Goal: Task Accomplishment & Management: Manage account settings

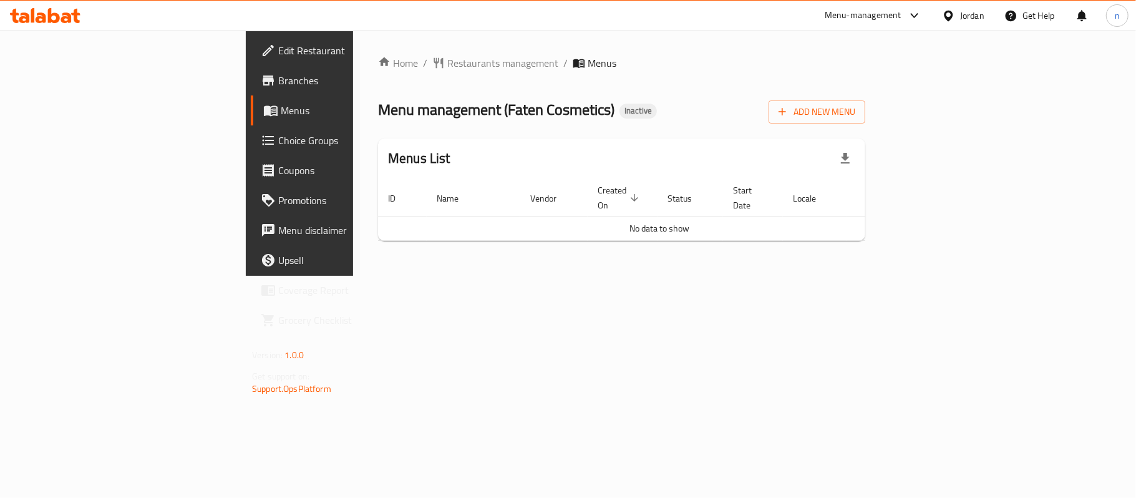
click at [646, 220] on span "No data to show" at bounding box center [659, 228] width 60 height 16
click at [632, 220] on span "No data to show" at bounding box center [659, 228] width 60 height 16
click at [602, 276] on div "Home / Restaurants management / Menus Menu management ( Faten Cosmetics ) Inact…" at bounding box center [621, 153] width 537 height 245
click at [387, 276] on div "Home / Restaurants management / Menus Menu management ( Faten Cosmetics ) Inact…" at bounding box center [621, 153] width 537 height 245
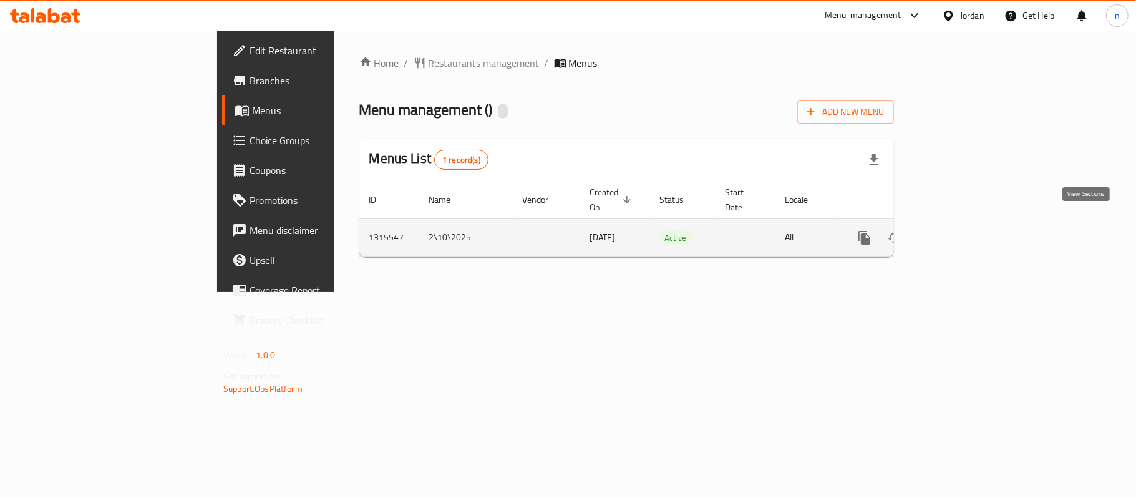
click at [969, 225] on link "enhanced table" at bounding box center [954, 238] width 30 height 30
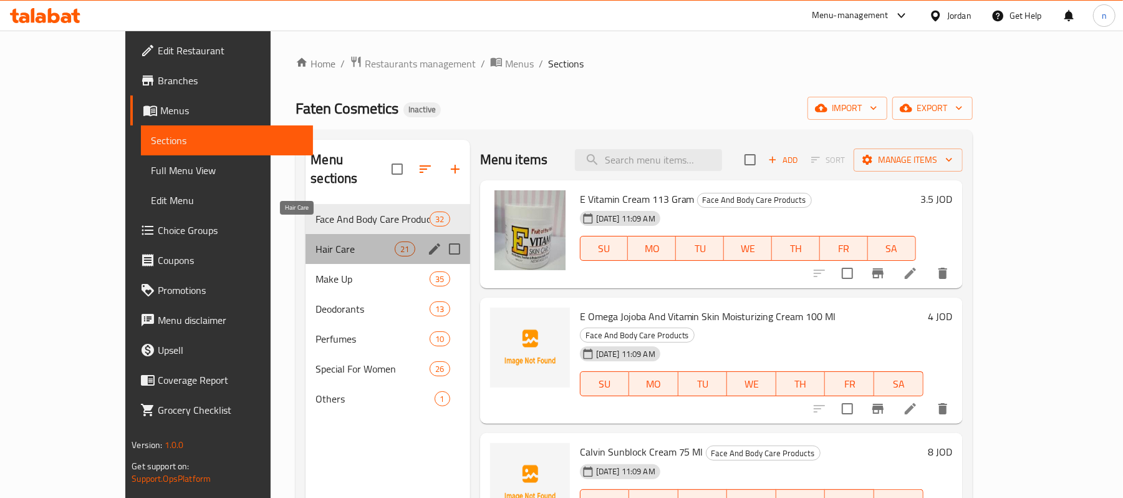
click at [316, 241] on span "Hair Care" at bounding box center [355, 248] width 79 height 15
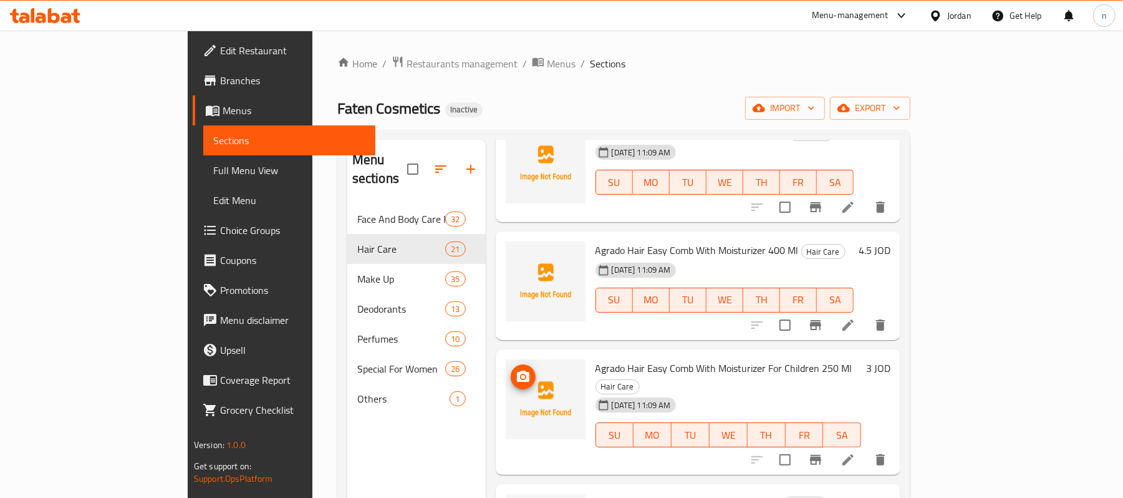
scroll to position [2003, 0]
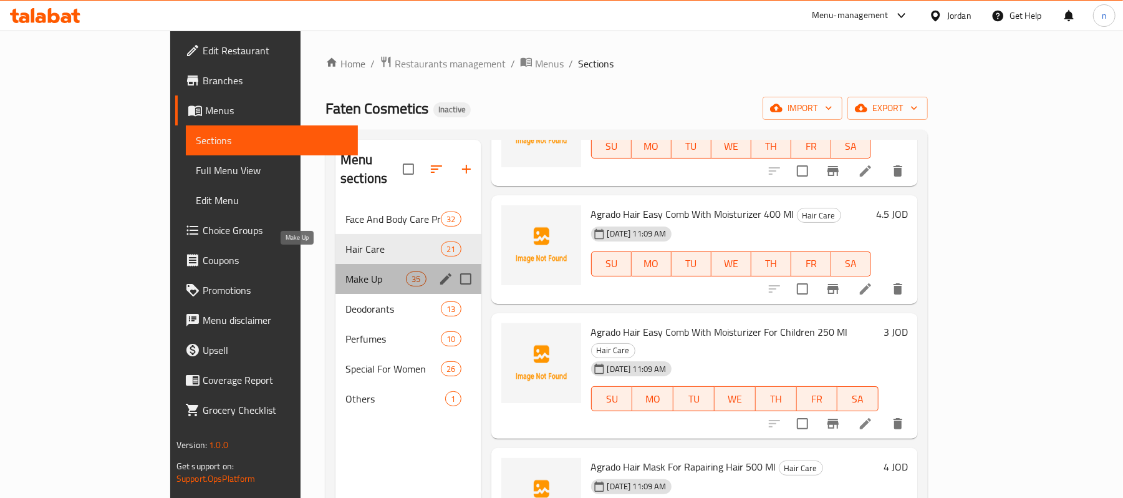
click at [346, 271] on span "Make Up" at bounding box center [376, 278] width 60 height 15
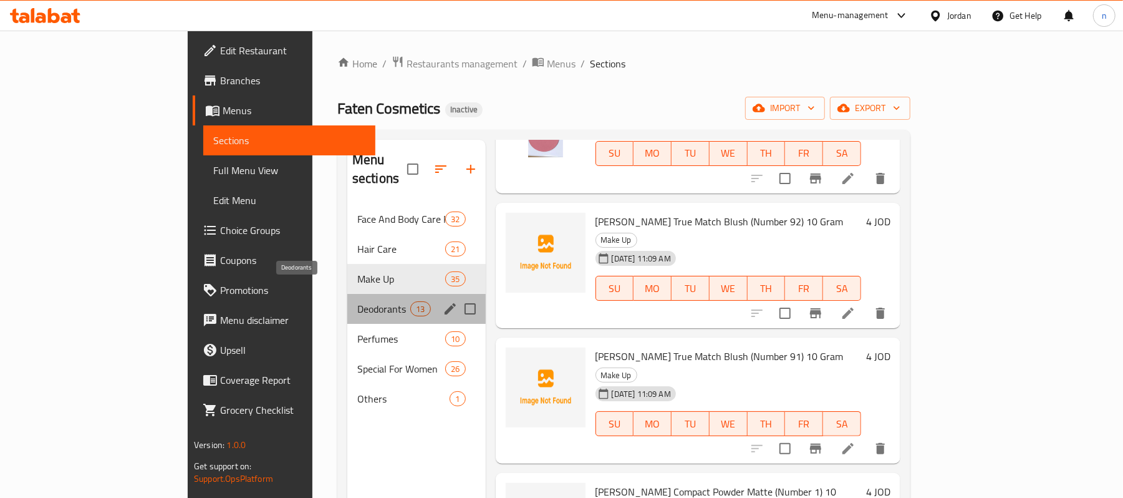
click at [357, 301] on span "Deodorants" at bounding box center [383, 308] width 53 height 15
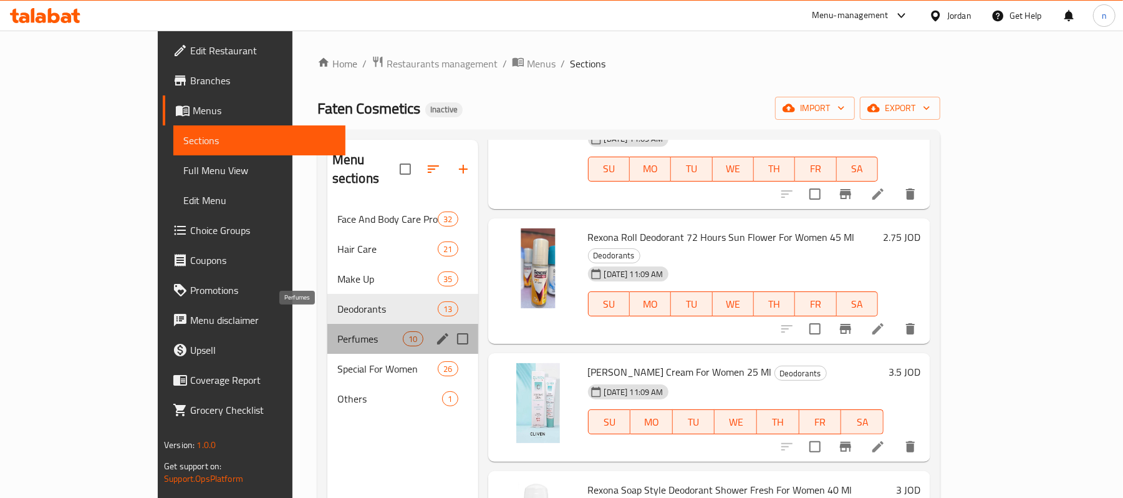
click at [337, 331] on span "Perfumes" at bounding box center [370, 338] width 66 height 15
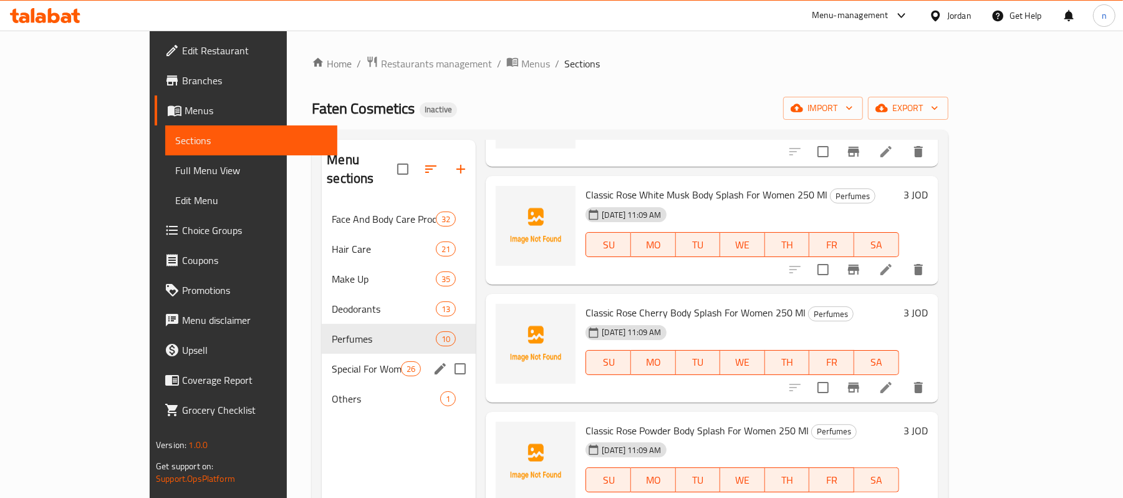
scroll to position [709, 0]
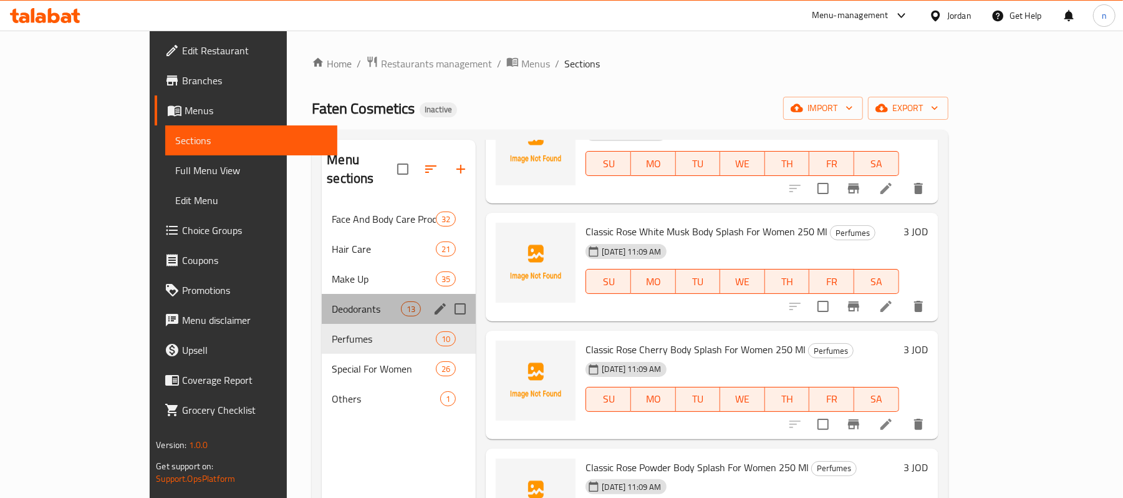
click at [322, 301] on div "Deodorants 13" at bounding box center [399, 309] width 154 height 30
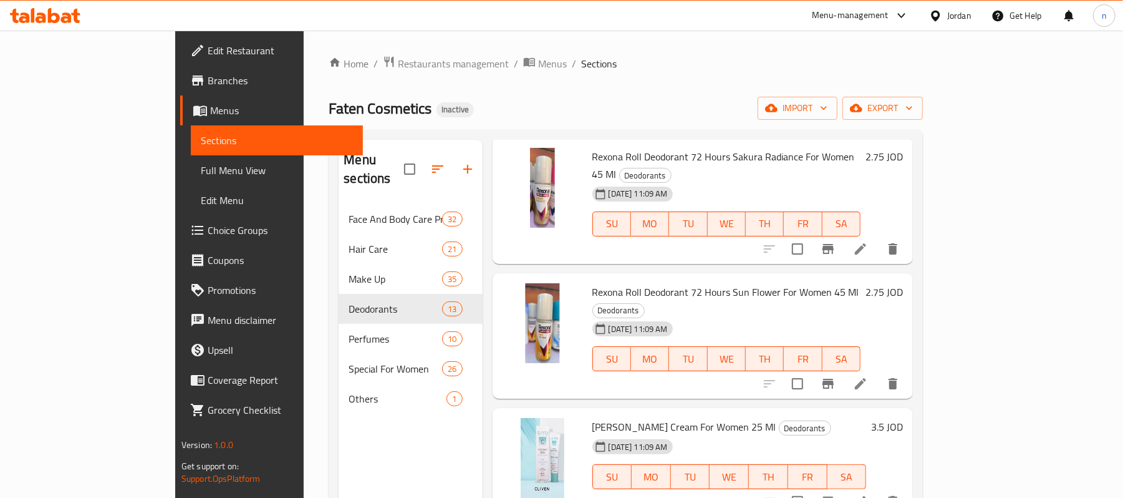
scroll to position [1062, 0]
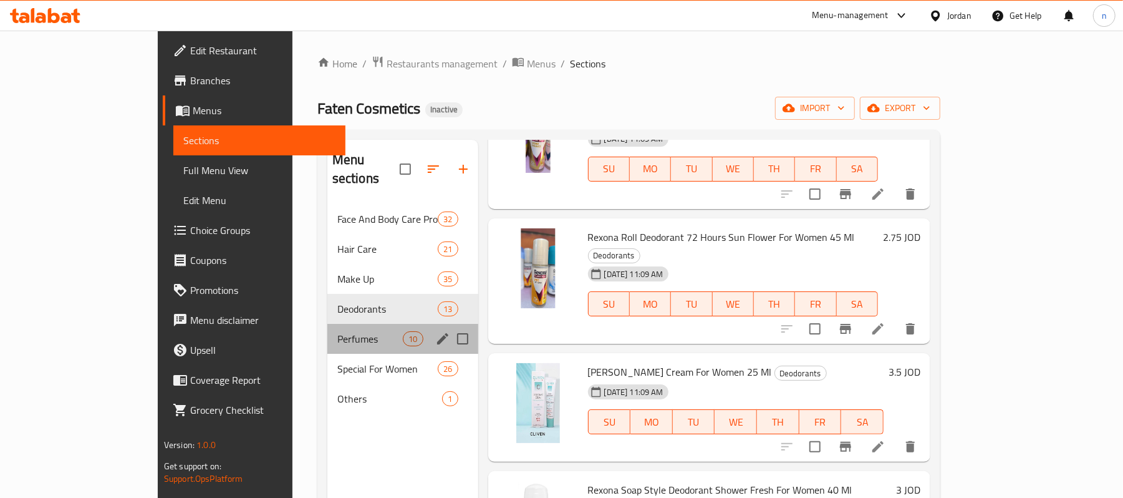
click at [327, 324] on div "Perfumes 10" at bounding box center [402, 339] width 151 height 30
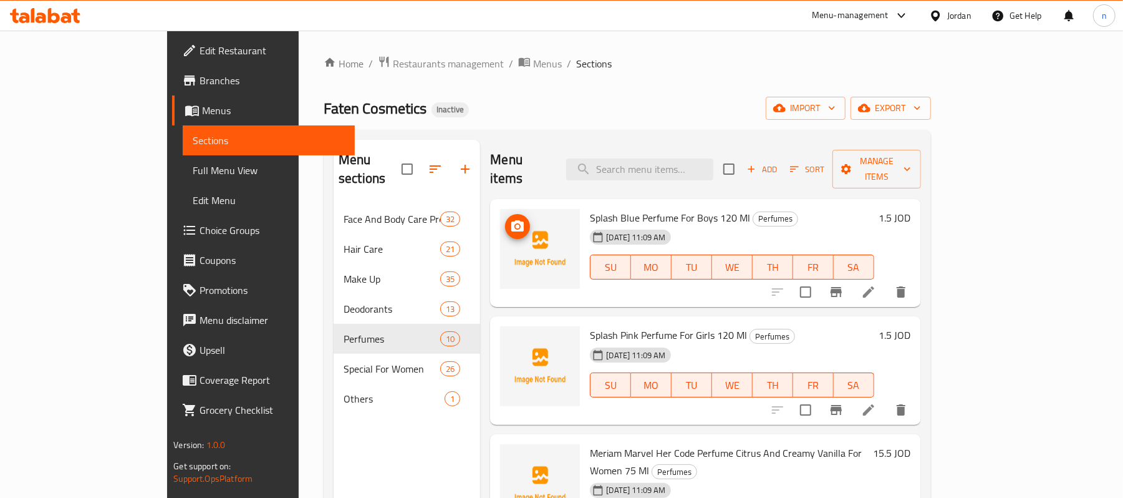
scroll to position [709, 0]
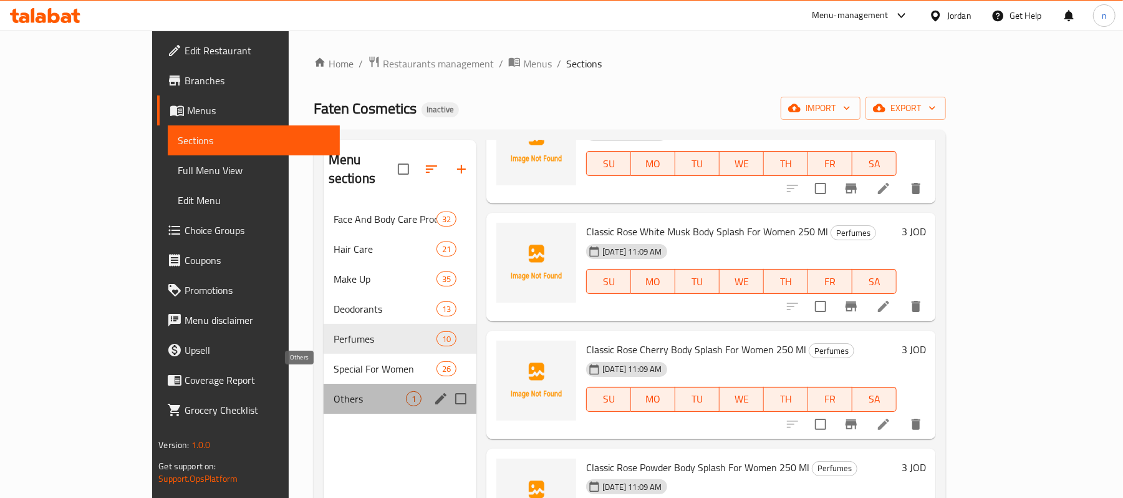
click at [334, 391] on span "Others" at bounding box center [370, 398] width 72 height 15
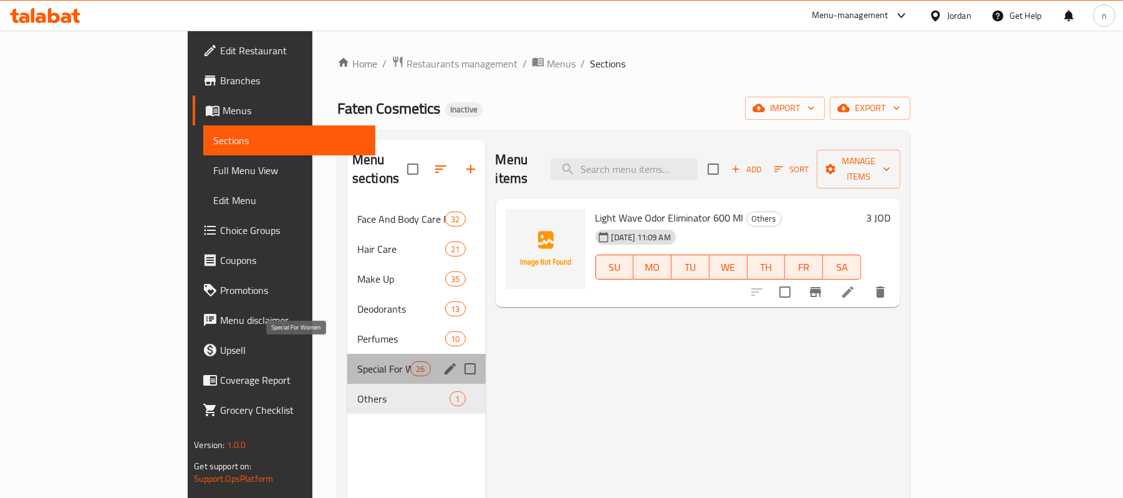
click at [357, 361] on span "Special For Women" at bounding box center [383, 368] width 53 height 15
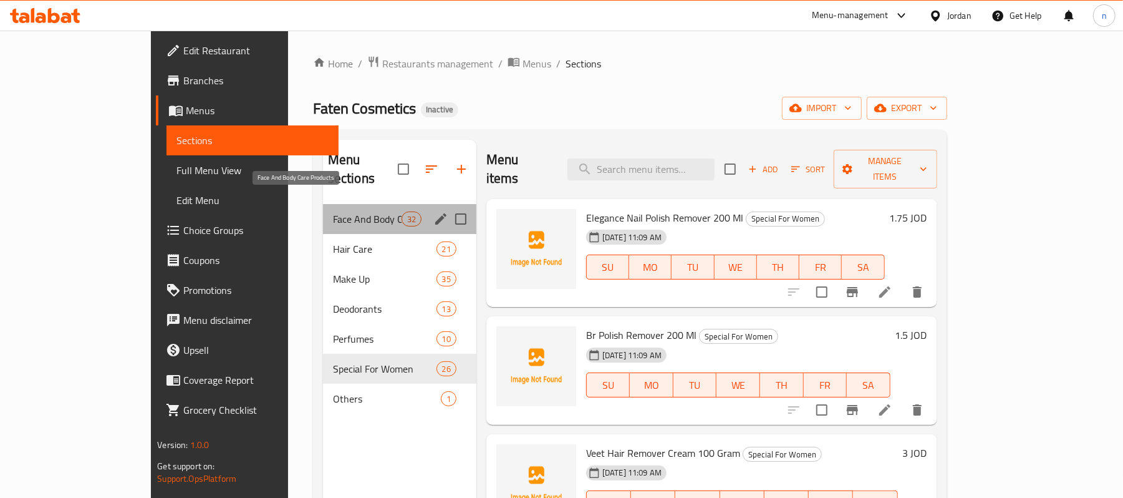
click at [333, 211] on span "Face And Body Care Products" at bounding box center [367, 218] width 69 height 15
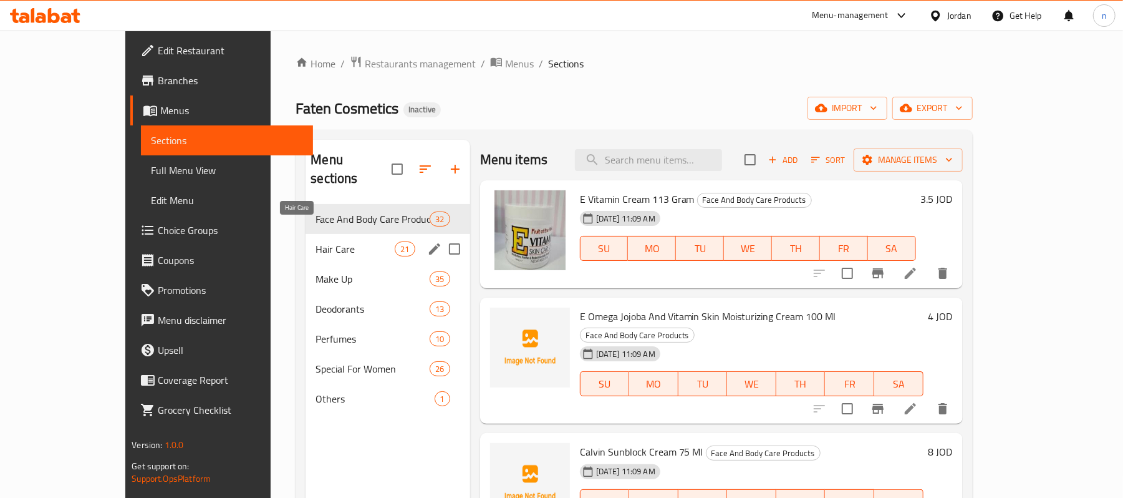
click at [316, 241] on span "Hair Care" at bounding box center [355, 248] width 79 height 15
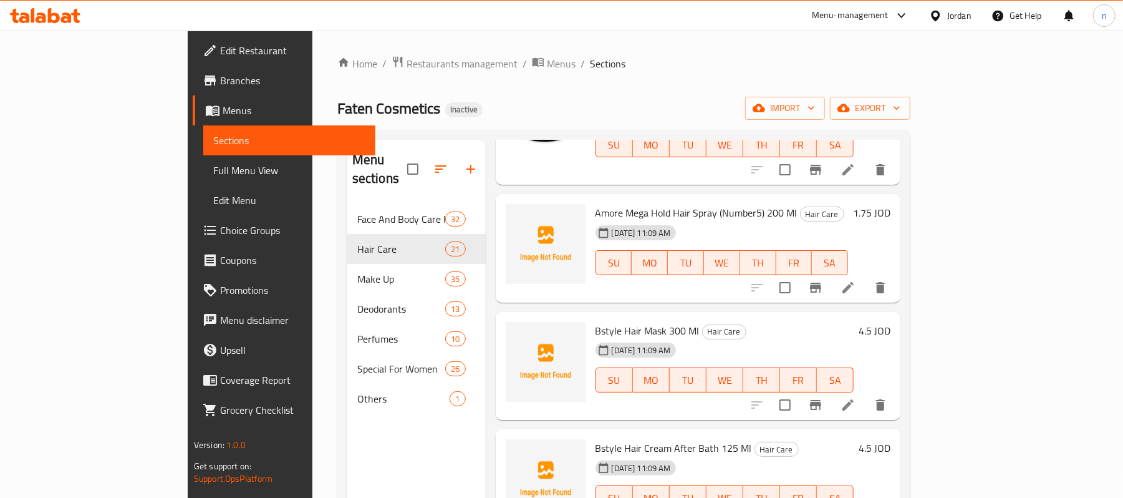
scroll to position [1413, 0]
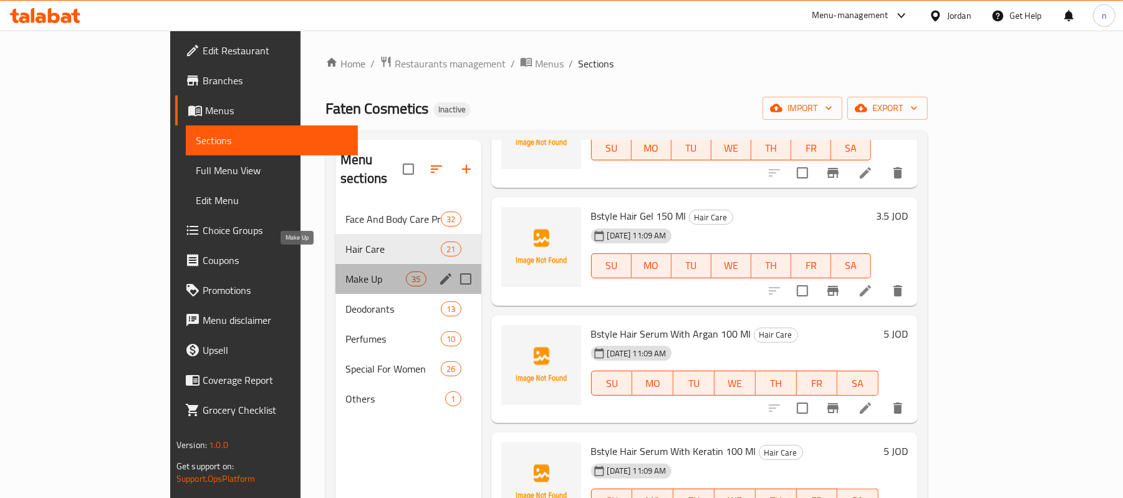
click at [346, 271] on span "Make Up" at bounding box center [376, 278] width 60 height 15
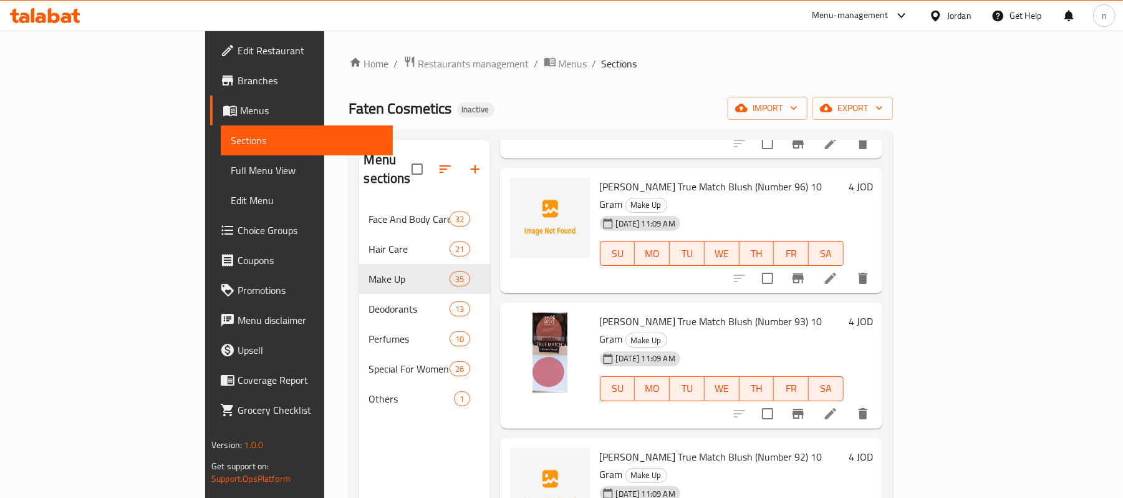
scroll to position [2182, 0]
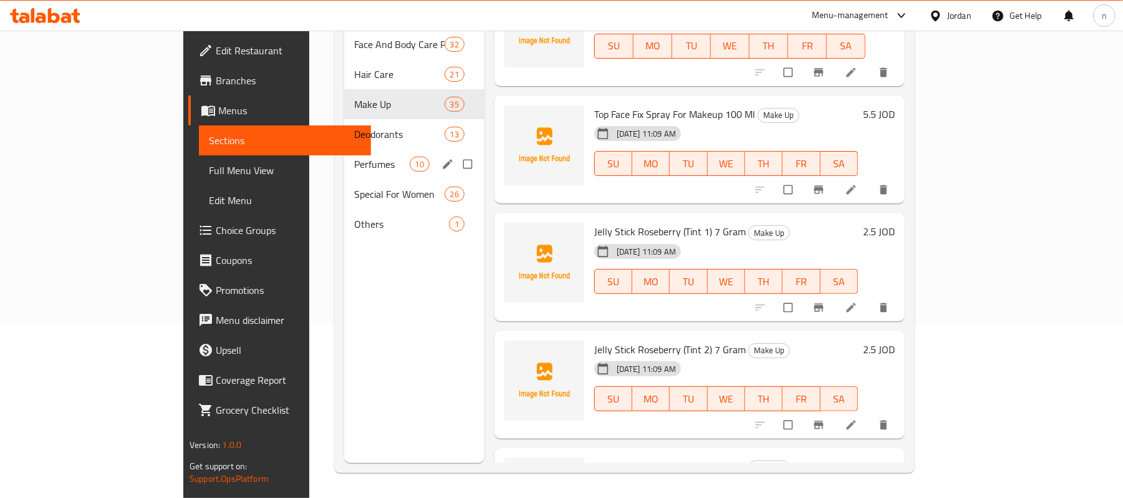
scroll to position [92, 0]
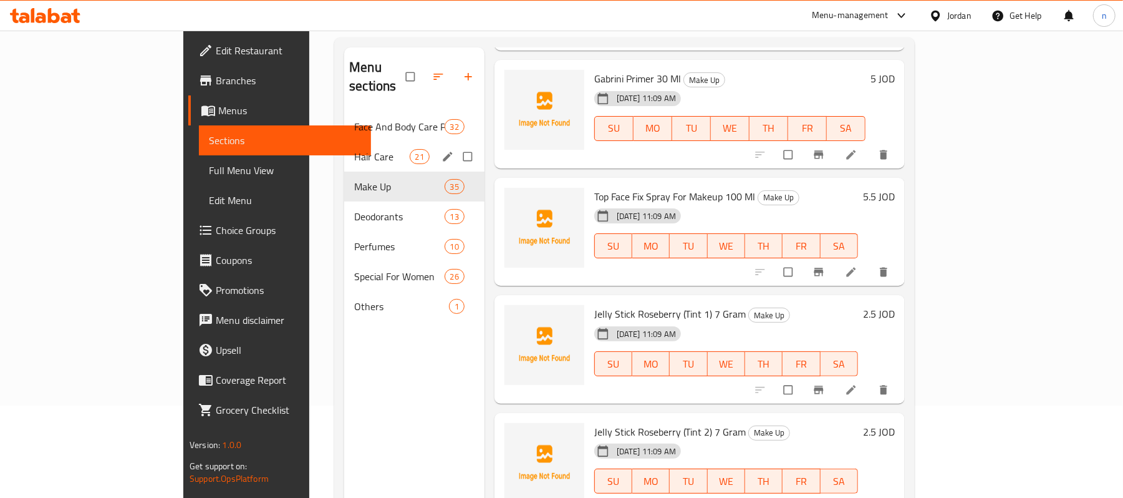
click at [344, 147] on div "Hair Care 21" at bounding box center [414, 157] width 140 height 30
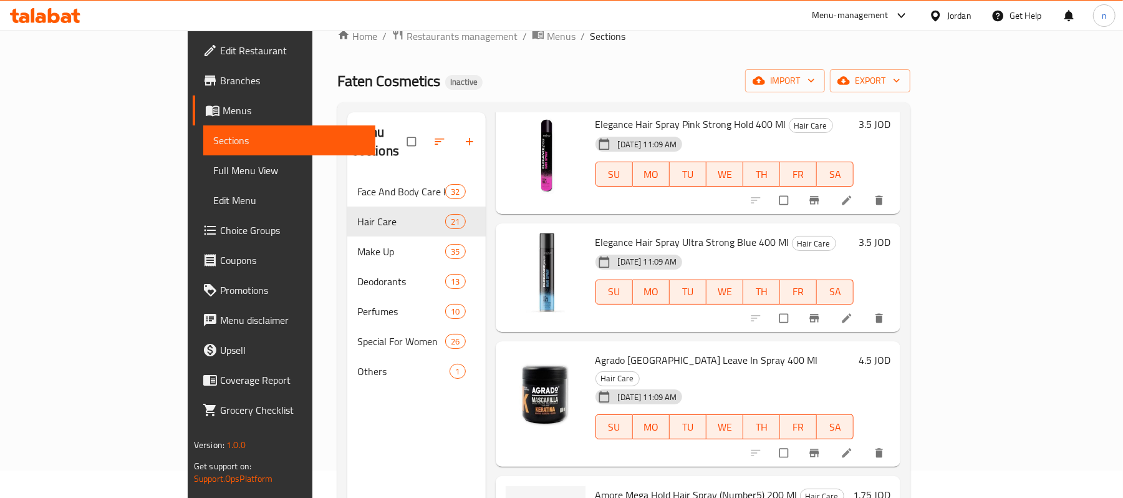
scroll to position [9, 0]
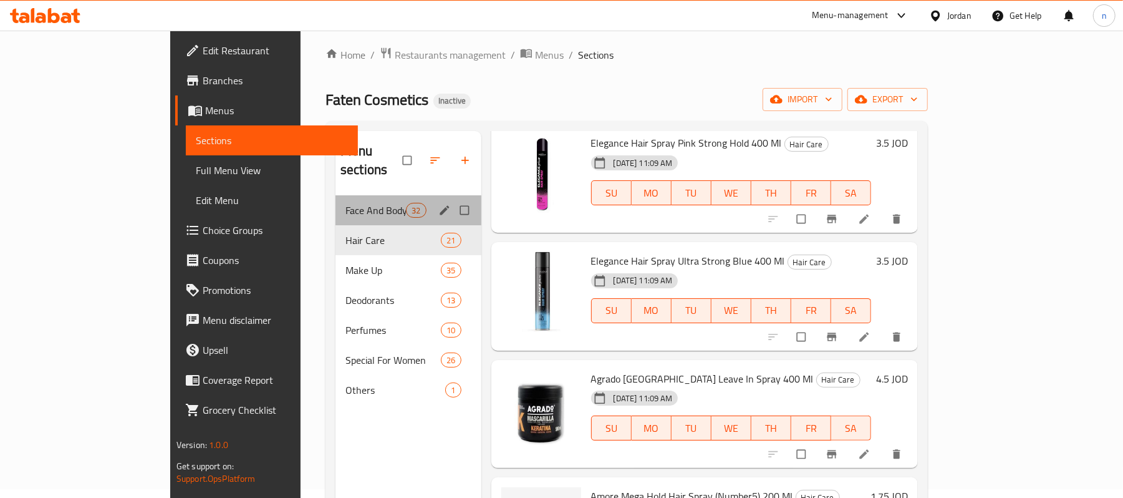
drag, startPoint x: 277, startPoint y: 201, endPoint x: 395, endPoint y: 223, distance: 120.5
click at [336, 200] on div "Face And Body Care Products 32" at bounding box center [409, 210] width 146 height 30
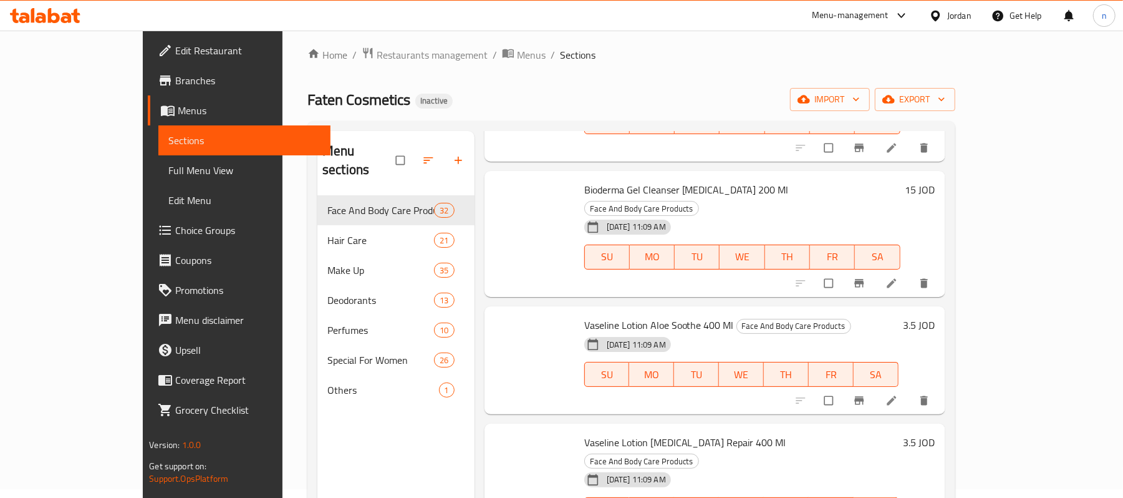
scroll to position [3296, 0]
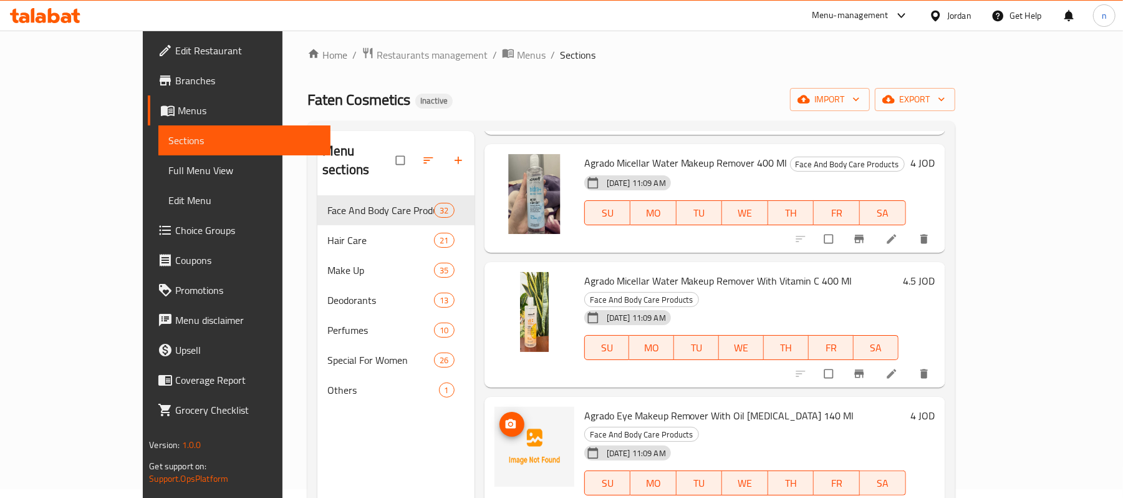
drag, startPoint x: 534, startPoint y: 233, endPoint x: 526, endPoint y: 180, distance: 53.5
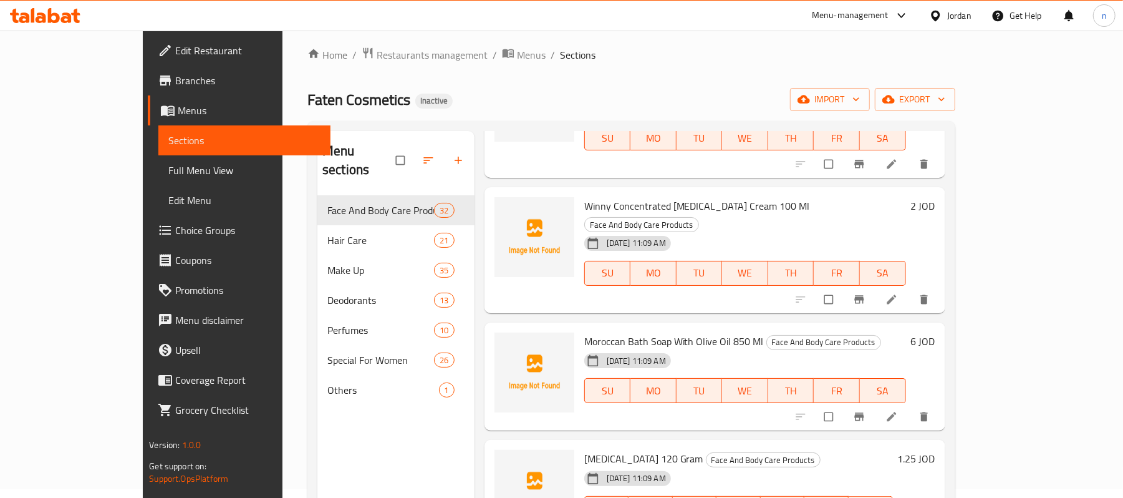
scroll to position [0, 0]
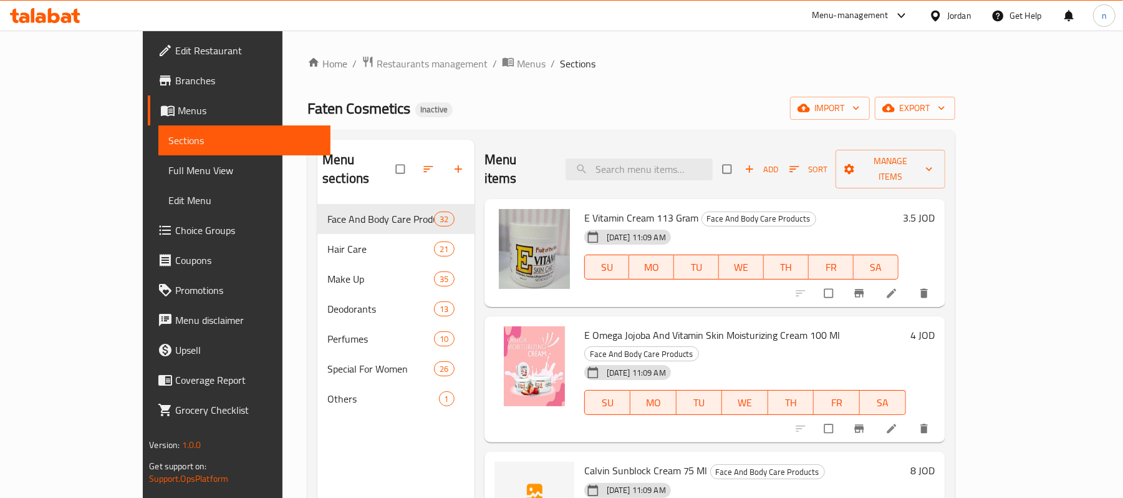
click at [980, 11] on div "Jordan" at bounding box center [950, 16] width 62 height 30
click at [969, 11] on div "Jordan" at bounding box center [959, 16] width 24 height 14
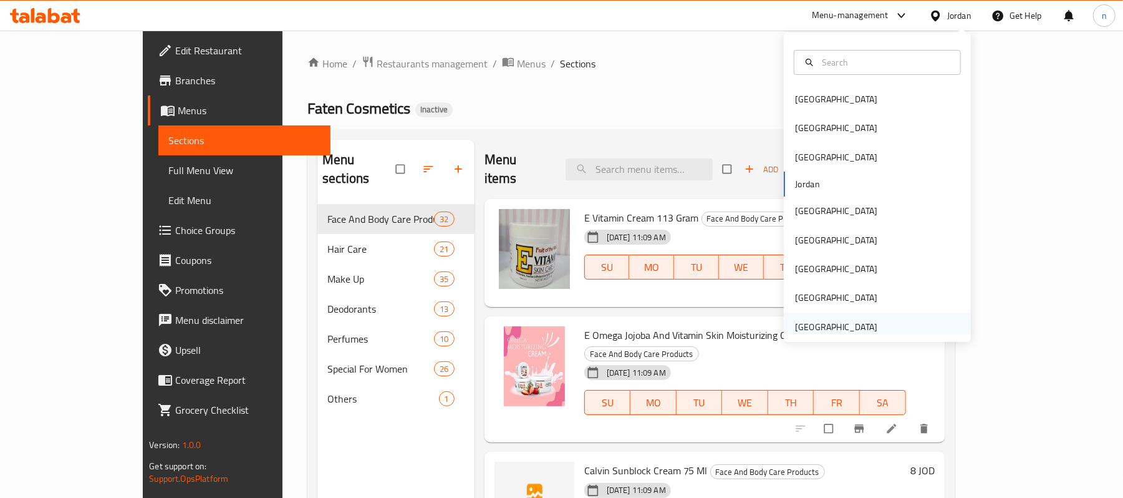
click at [806, 326] on div "[GEOGRAPHIC_DATA]" at bounding box center [836, 327] width 82 height 14
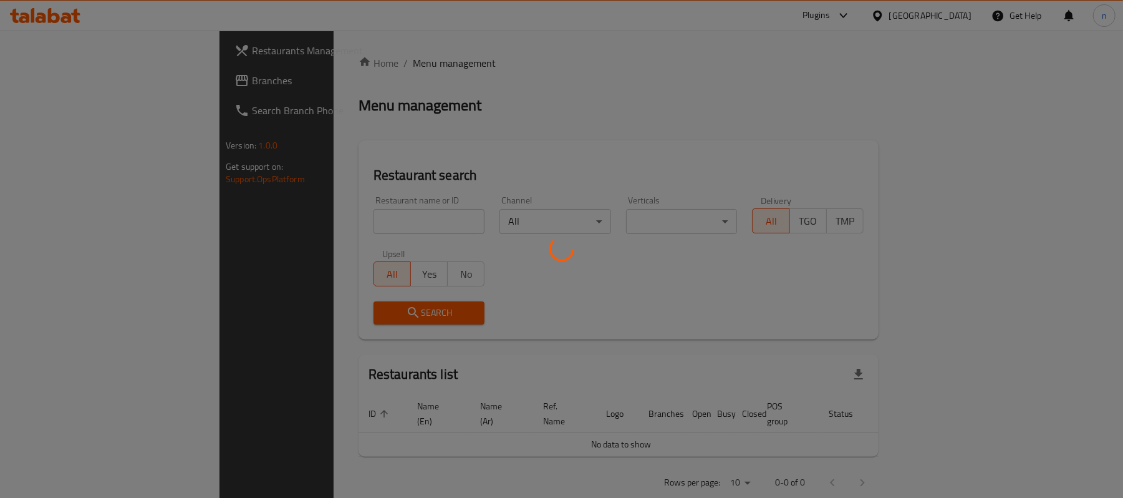
click at [841, 15] on div at bounding box center [561, 249] width 1123 height 498
click at [842, 18] on div at bounding box center [561, 249] width 1123 height 498
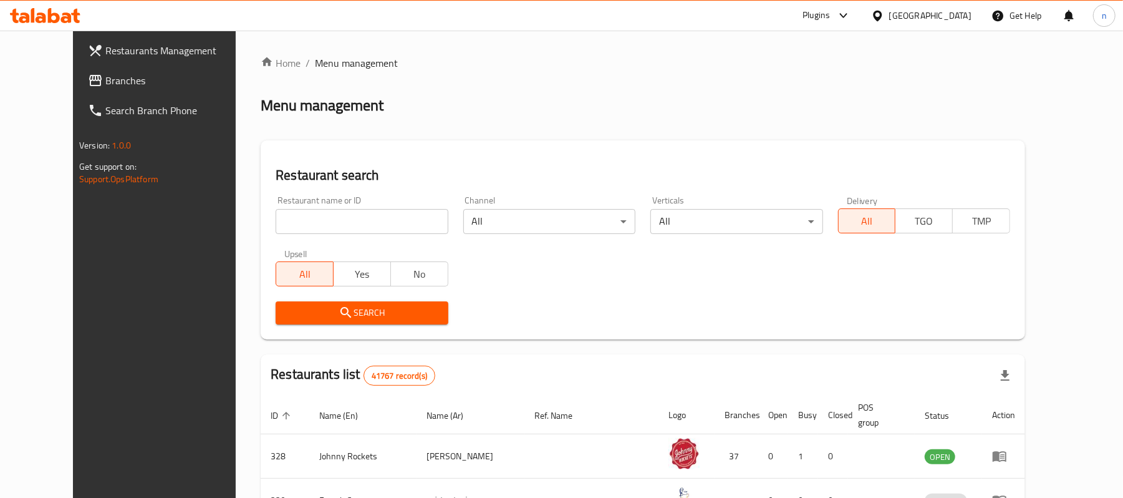
click at [842, 31] on div "​ Plugins United Arab Emirates Get Help n Restaurants Management Branches Searc…" at bounding box center [561, 264] width 1123 height 467
click at [842, 16] on icon at bounding box center [843, 15] width 15 height 15
click at [719, 178] on div "Restaurant-Management" at bounding box center [726, 171] width 118 height 29
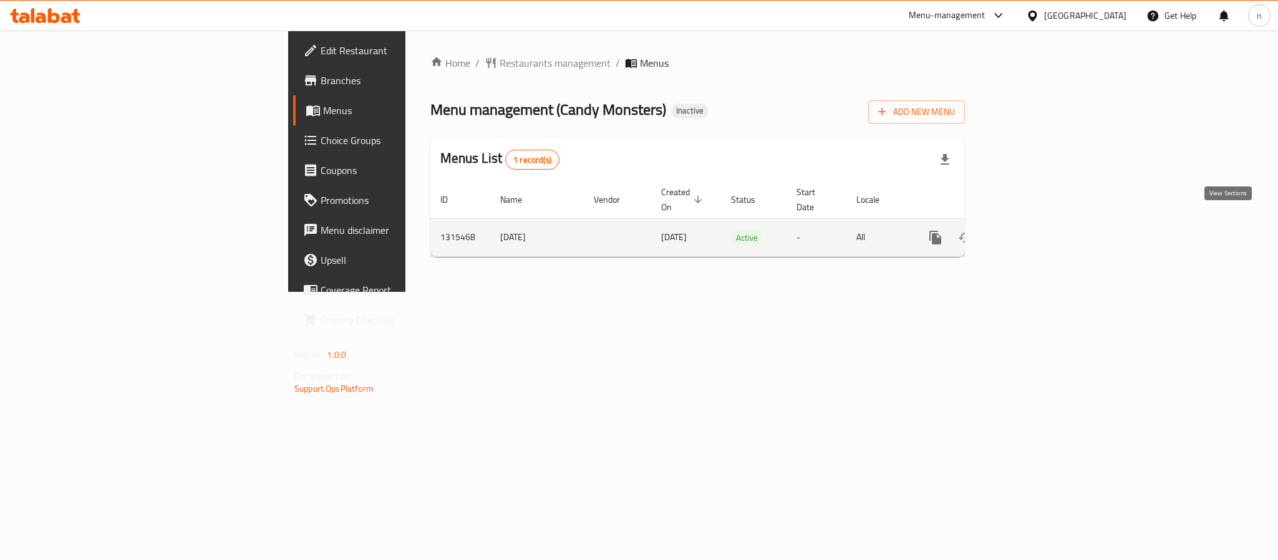
click at [1031, 232] on icon "enhanced table" at bounding box center [1025, 237] width 11 height 11
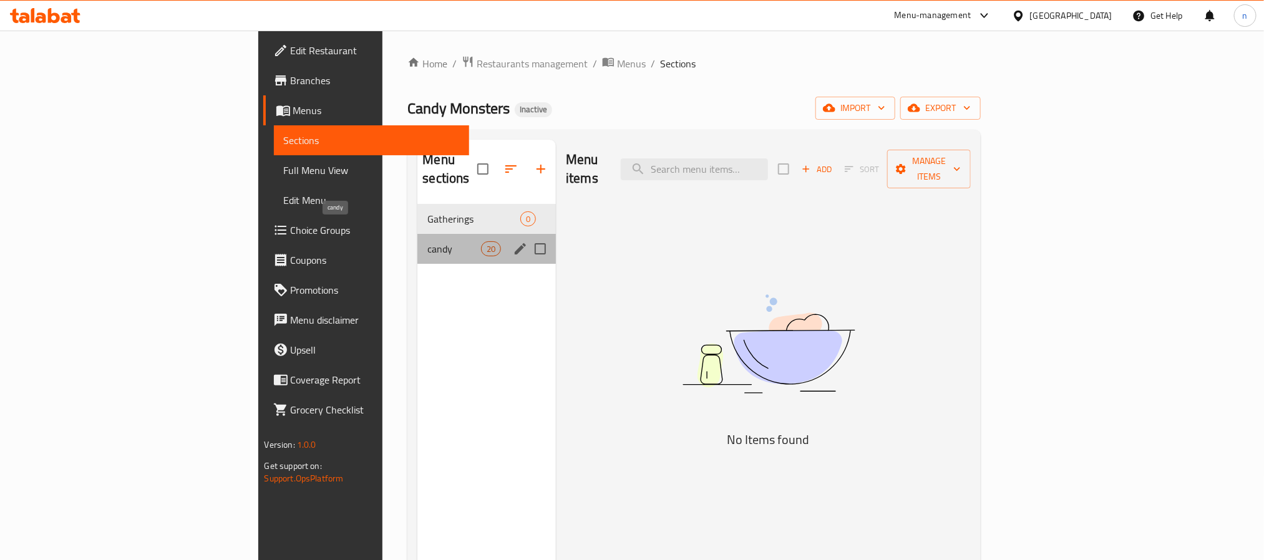
click at [427, 241] on span "candy" at bounding box center [453, 248] width 53 height 15
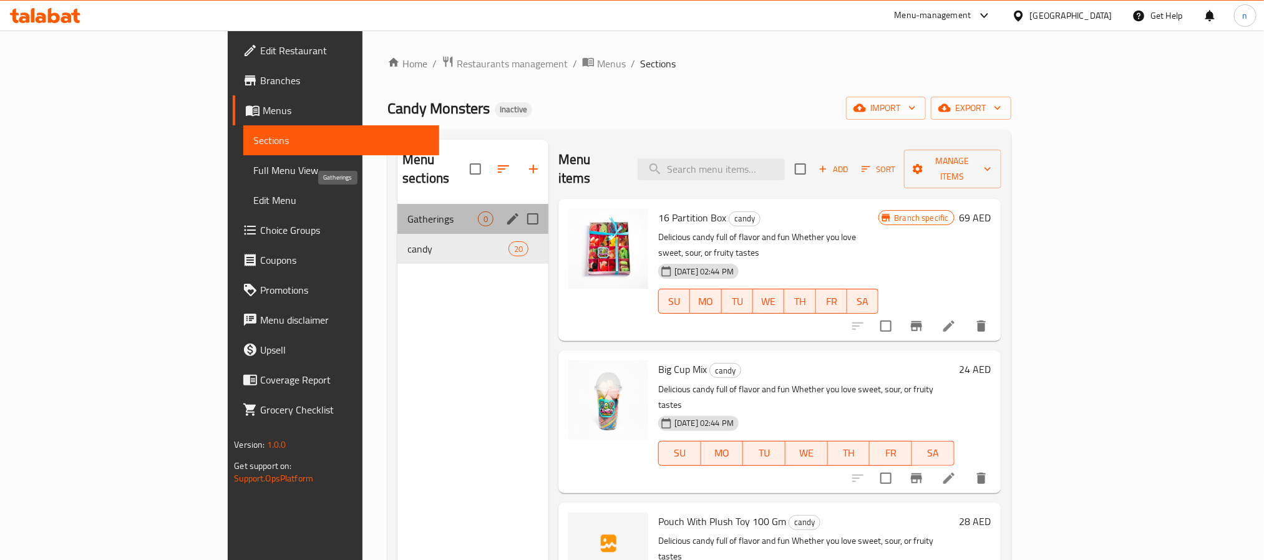
click at [407, 211] on span "Gatherings" at bounding box center [442, 218] width 70 height 15
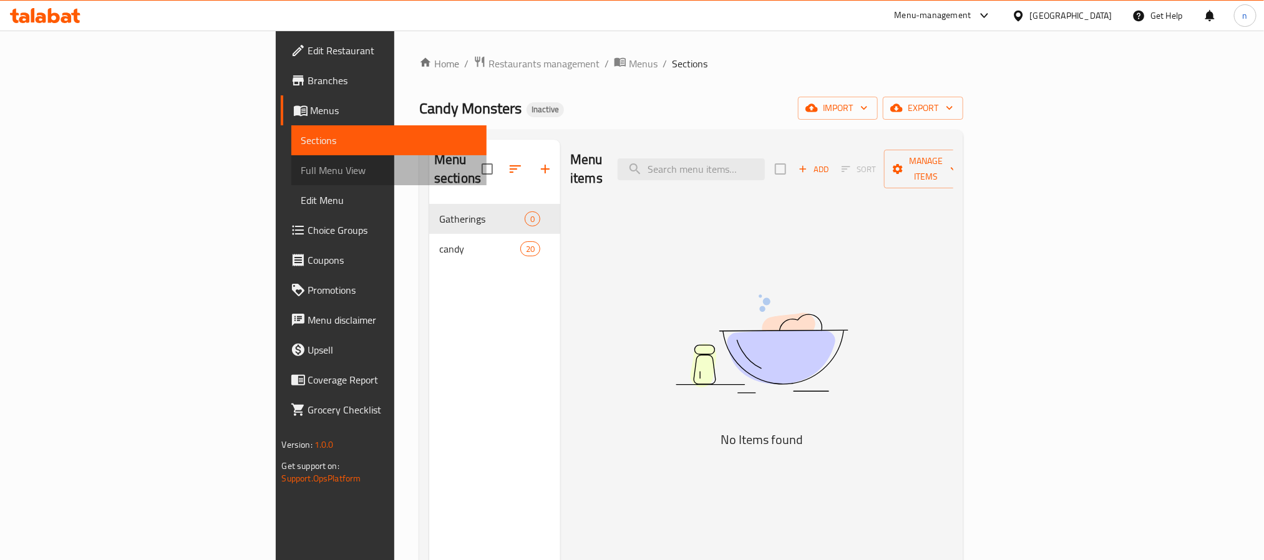
click at [291, 180] on link "Full Menu View" at bounding box center [388, 170] width 195 height 30
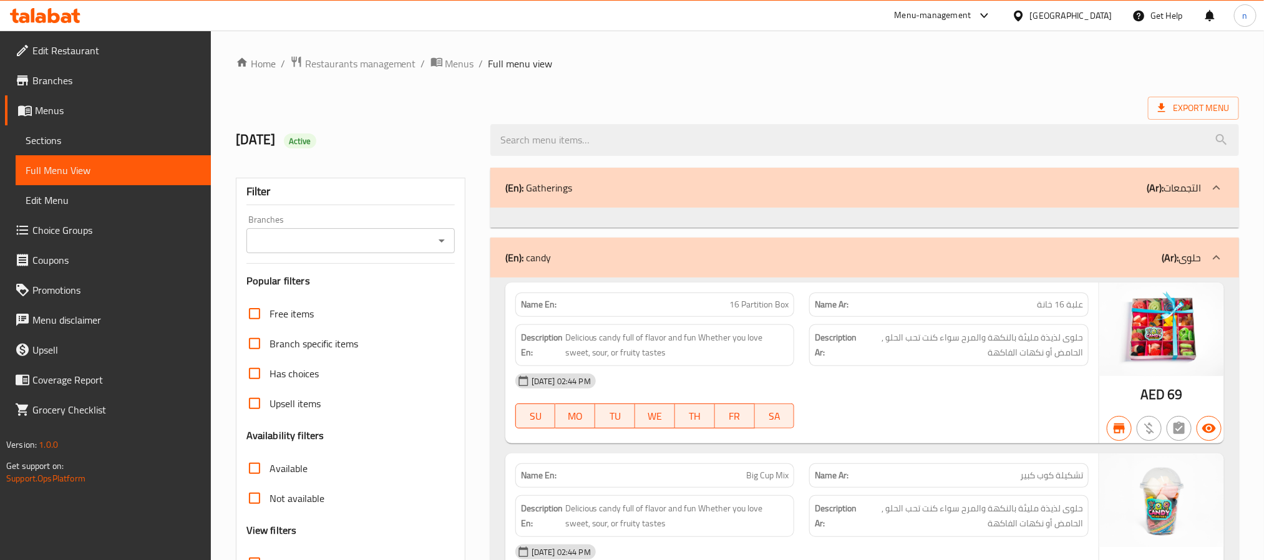
click at [823, 195] on div "(En): Gatherings (Ar): التجمعات" at bounding box center [853, 187] width 696 height 15
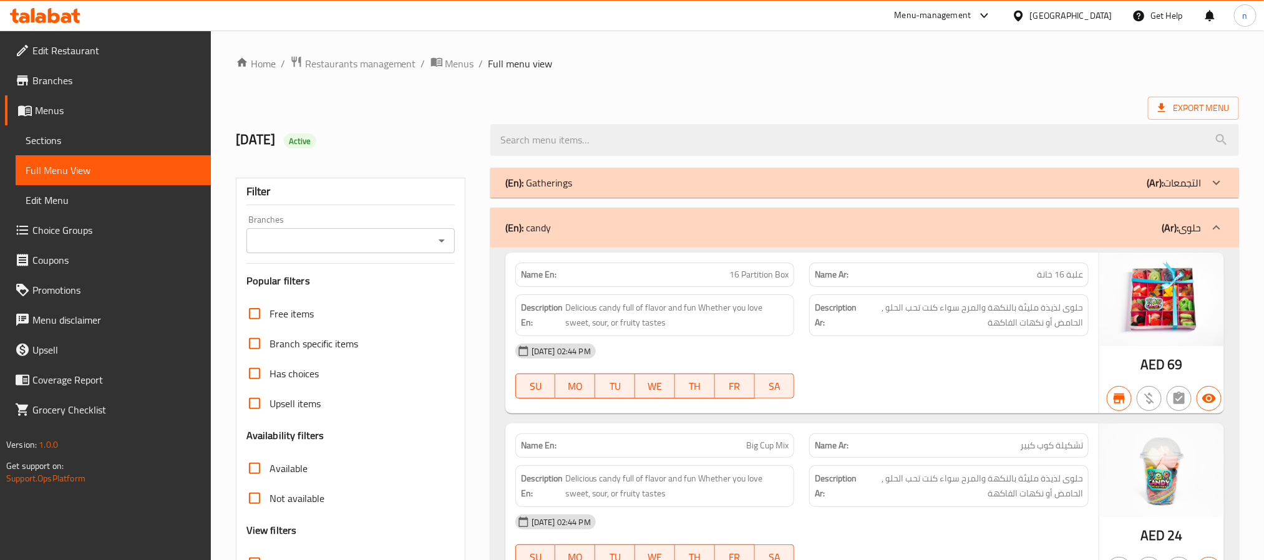
click at [823, 195] on div "(En): Gatherings (Ar): التجمعات" at bounding box center [864, 183] width 748 height 30
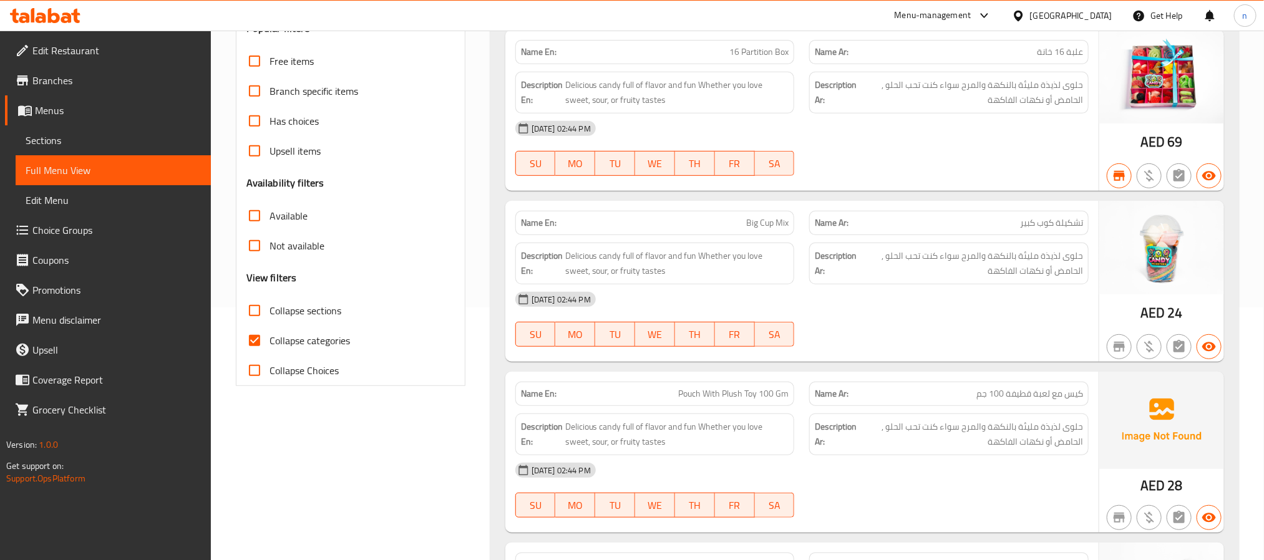
scroll to position [281, 0]
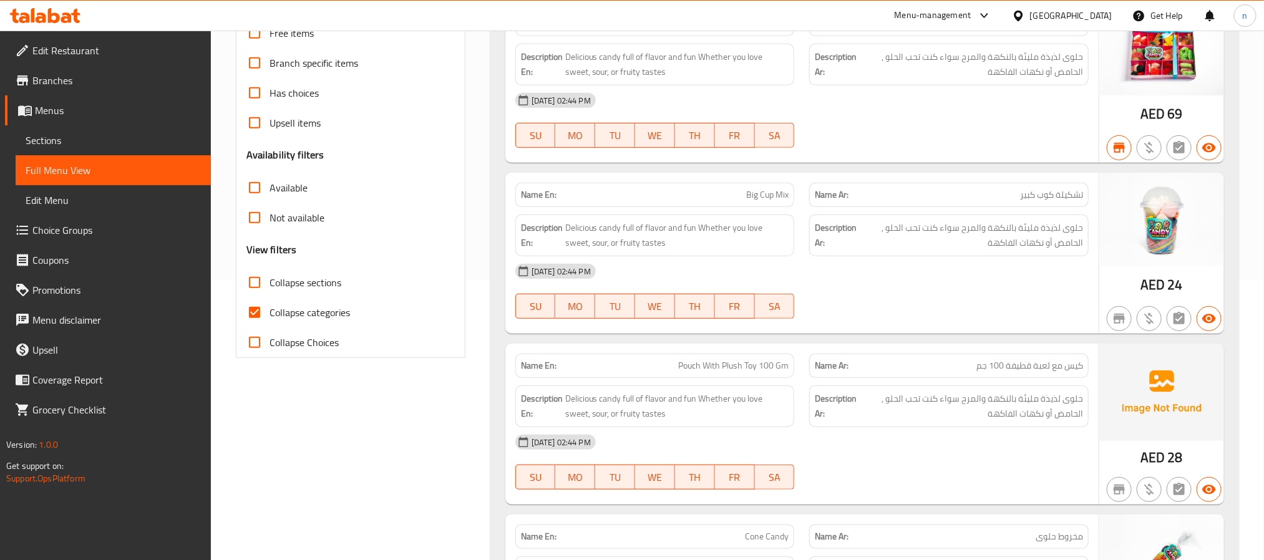
click at [254, 312] on input "Collapse categories" at bounding box center [254, 313] width 30 height 30
checkbox input "false"
click at [258, 287] on input "Collapse sections" at bounding box center [254, 283] width 30 height 30
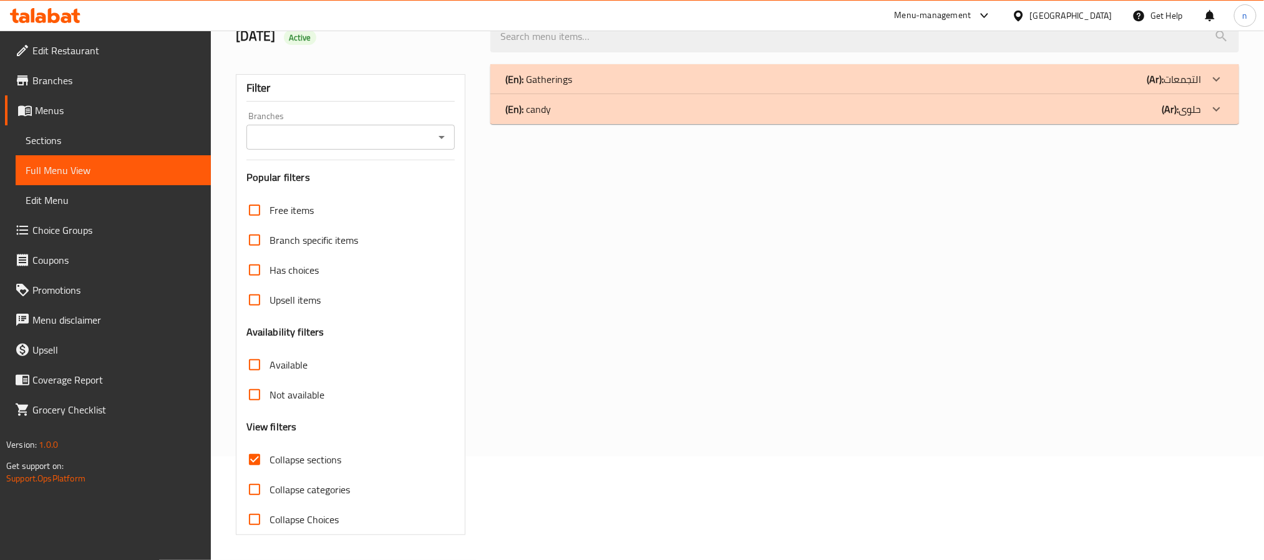
scroll to position [105, 0]
click at [253, 457] on input "Collapse sections" at bounding box center [254, 460] width 30 height 30
checkbox input "false"
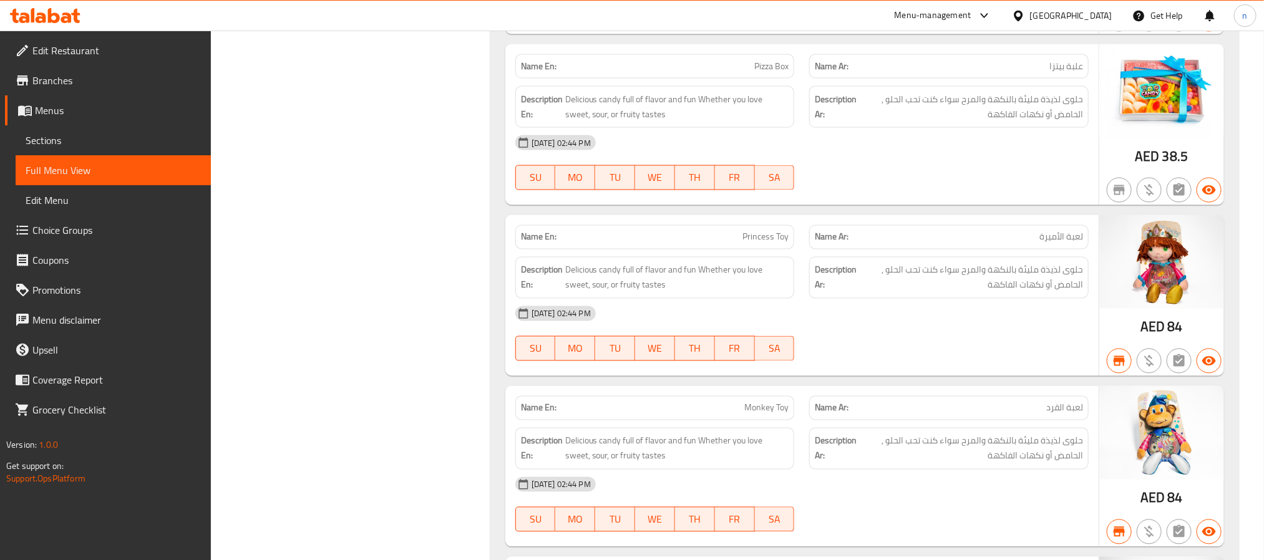
scroll to position [1310, 0]
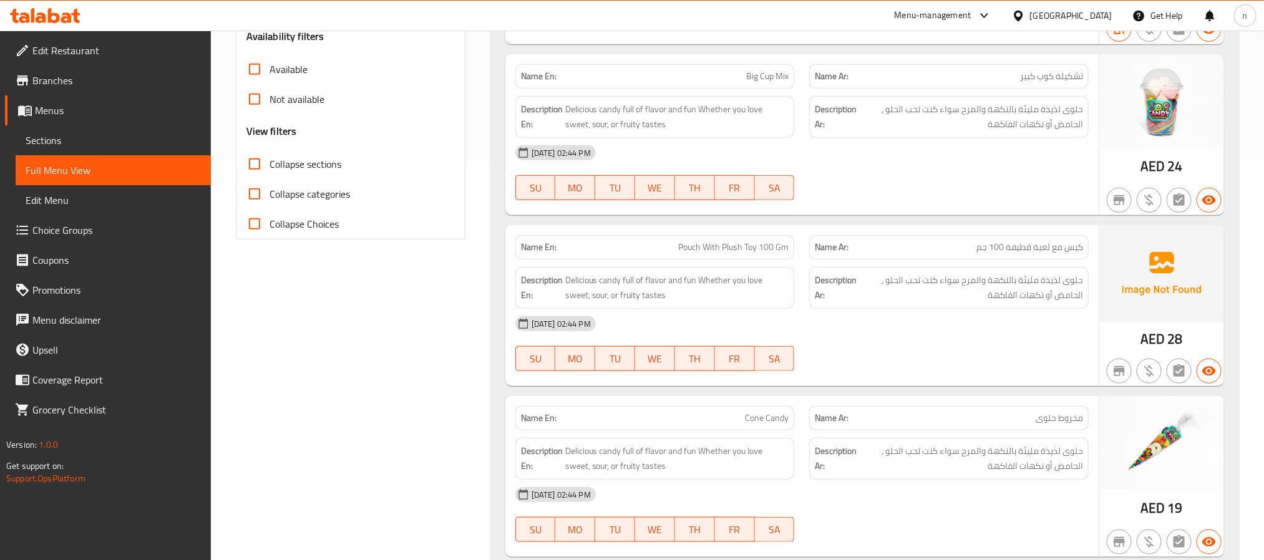
scroll to position [561, 0]
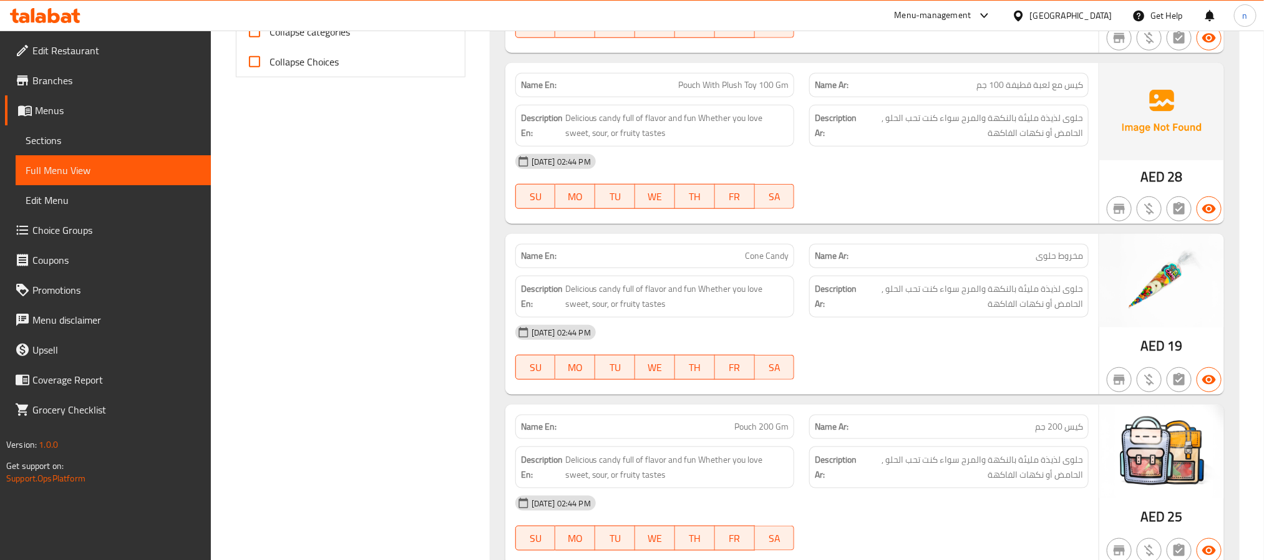
click at [88, 79] on span "Branches" at bounding box center [116, 80] width 168 height 15
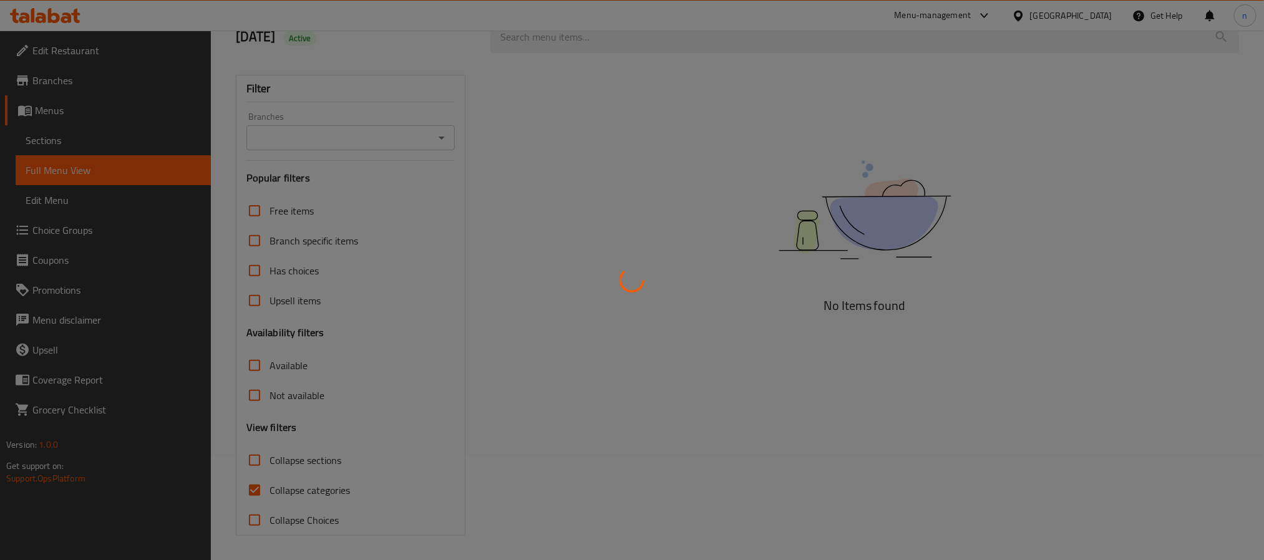
scroll to position [105, 0]
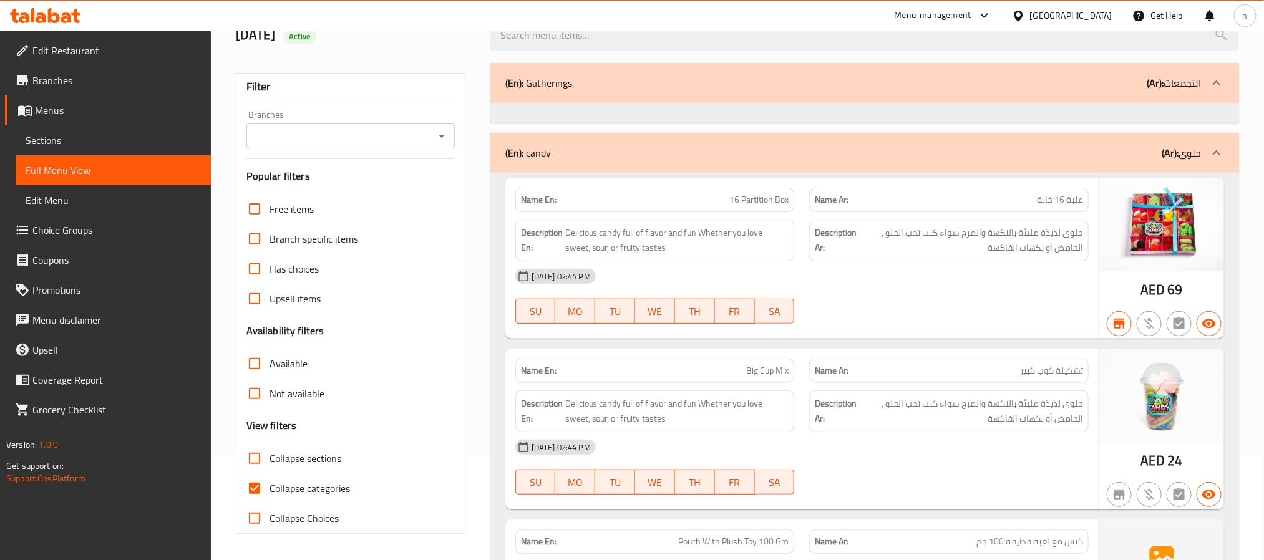
click at [253, 458] on input "Collapse sections" at bounding box center [254, 458] width 30 height 30
checkbox input "true"
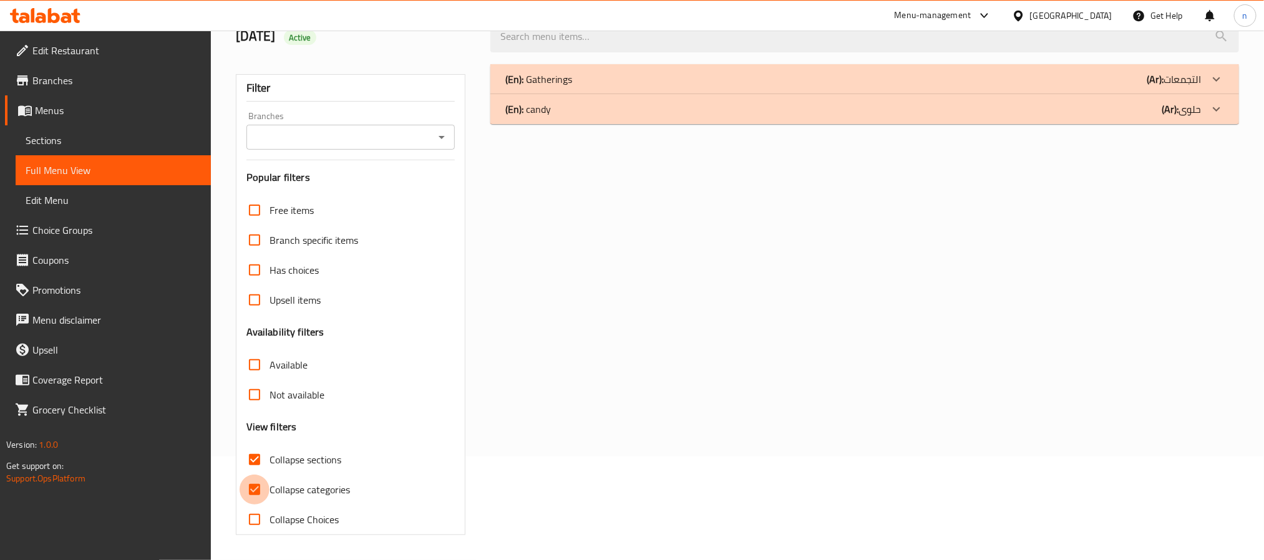
click at [254, 485] on input "Collapse categories" at bounding box center [254, 490] width 30 height 30
checkbox input "false"
click at [256, 461] on input "Collapse sections" at bounding box center [254, 460] width 30 height 30
checkbox input "false"
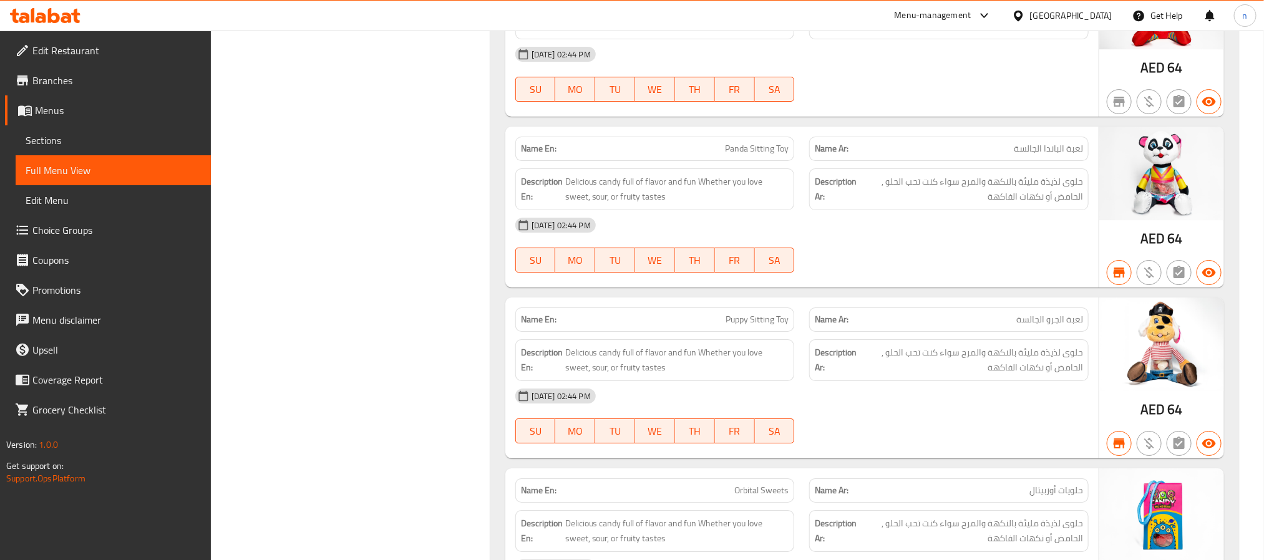
scroll to position [2174, 0]
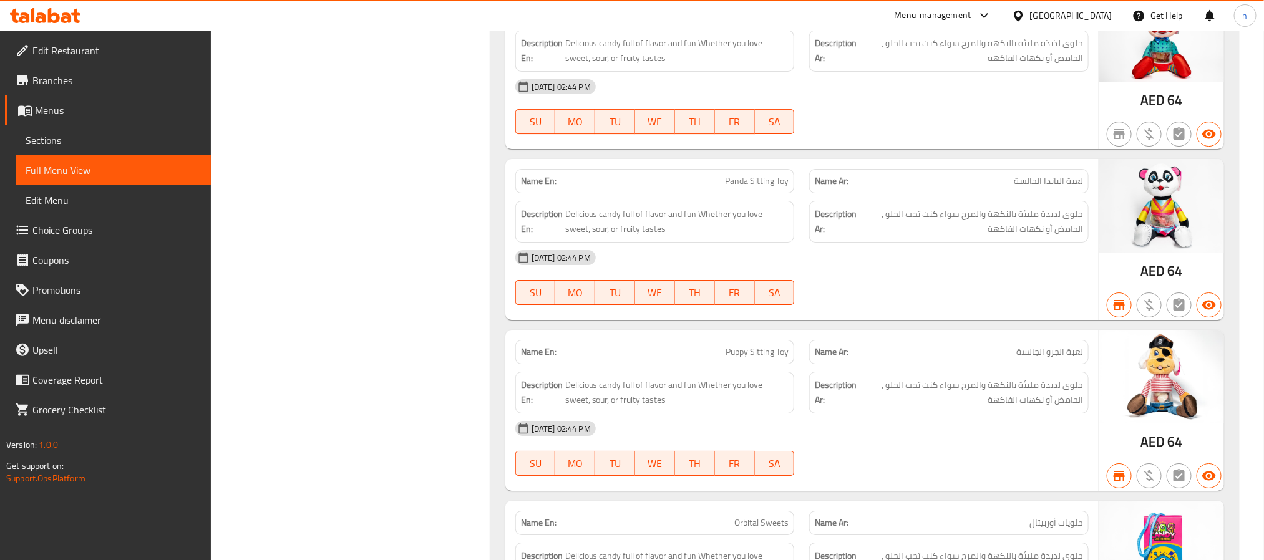
click at [69, 87] on span "Branches" at bounding box center [116, 80] width 168 height 15
